Goal: Task Accomplishment & Management: Use online tool/utility

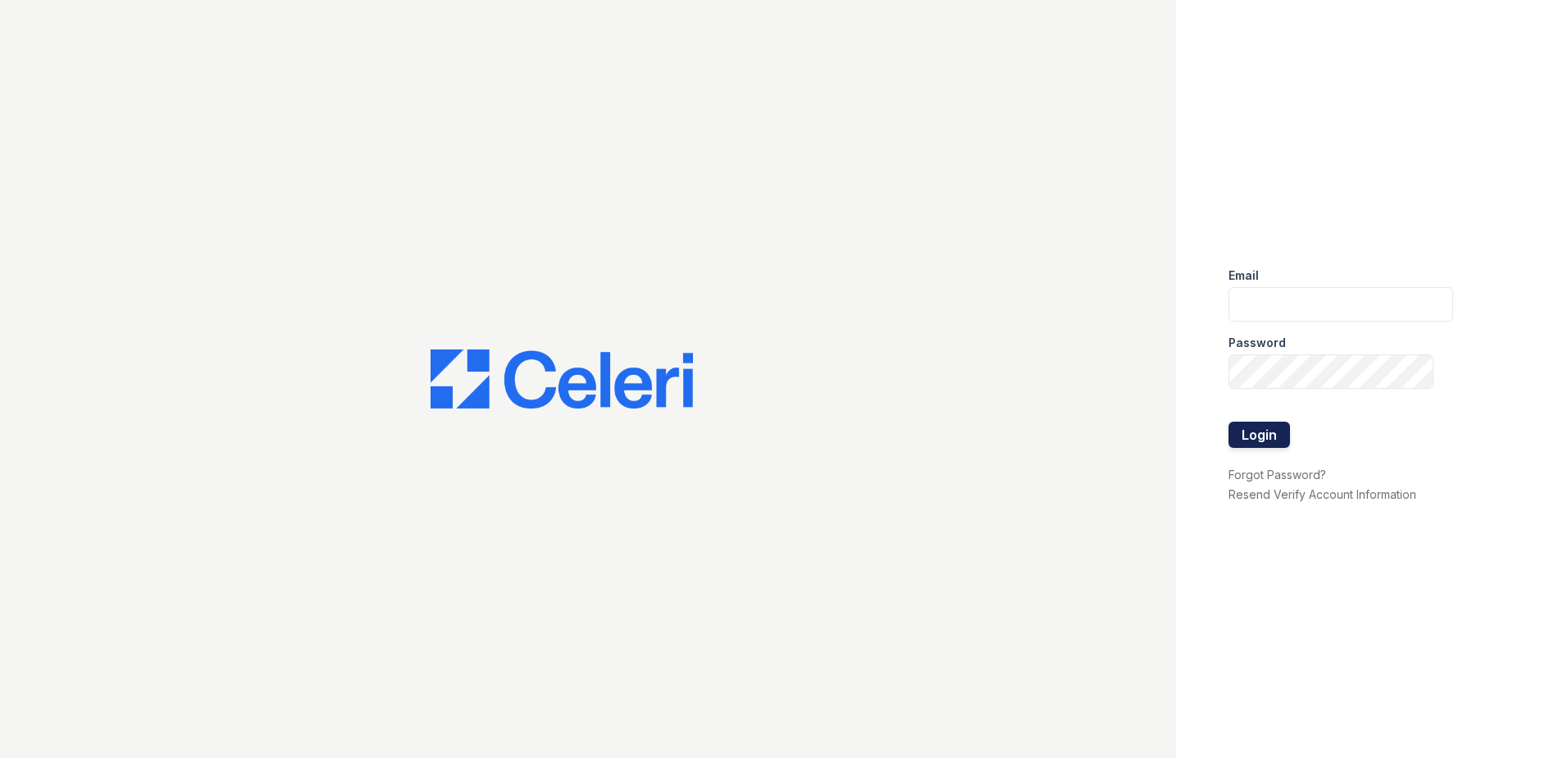
type input "[EMAIL_ADDRESS][PERSON_NAME][DOMAIN_NAME]"
click at [1269, 435] on button "Login" at bounding box center [1259, 434] width 62 height 26
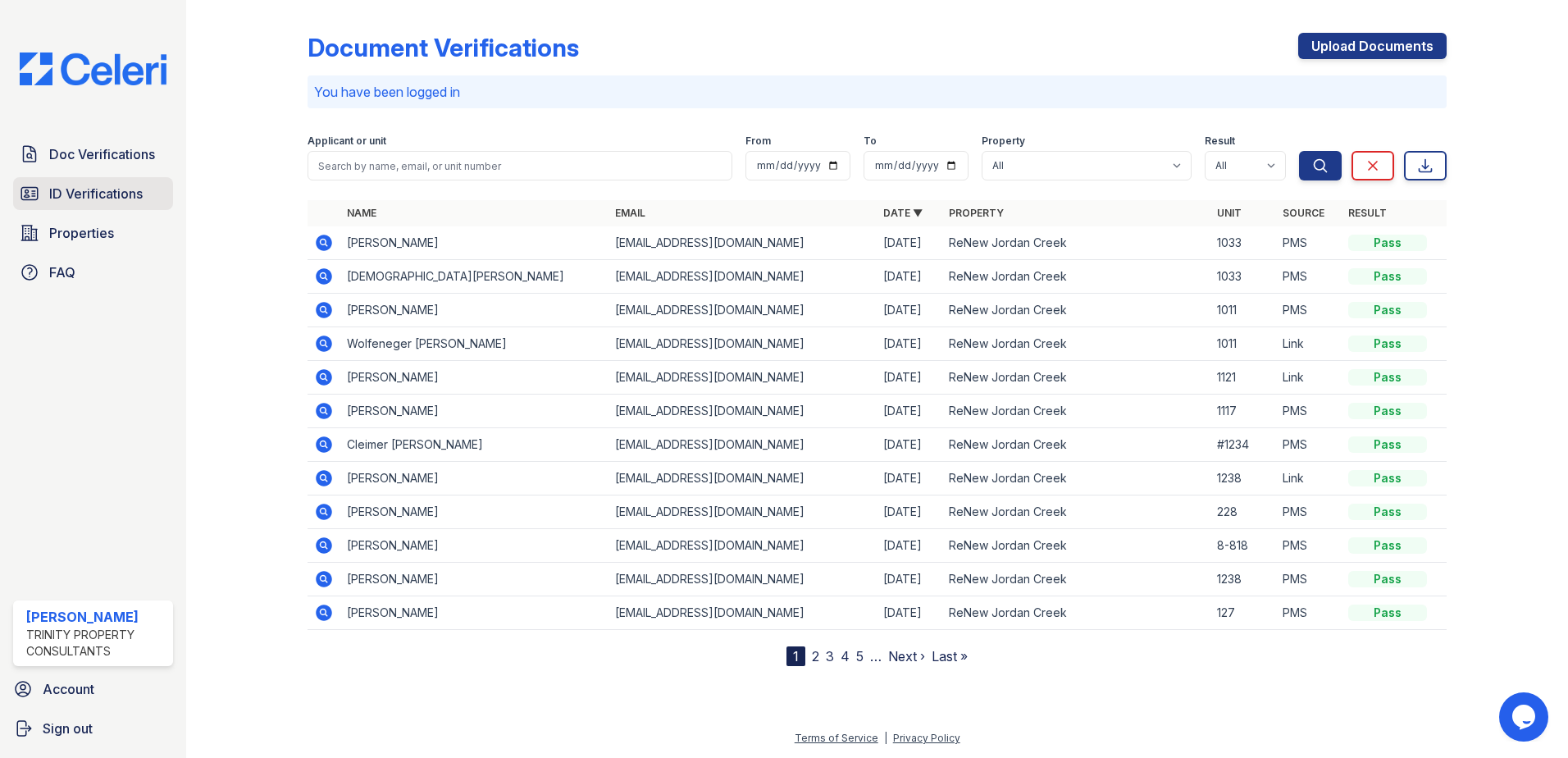
click at [75, 188] on span "ID Verifications" at bounding box center [96, 194] width 93 height 20
